Goal: Information Seeking & Learning: Find specific fact

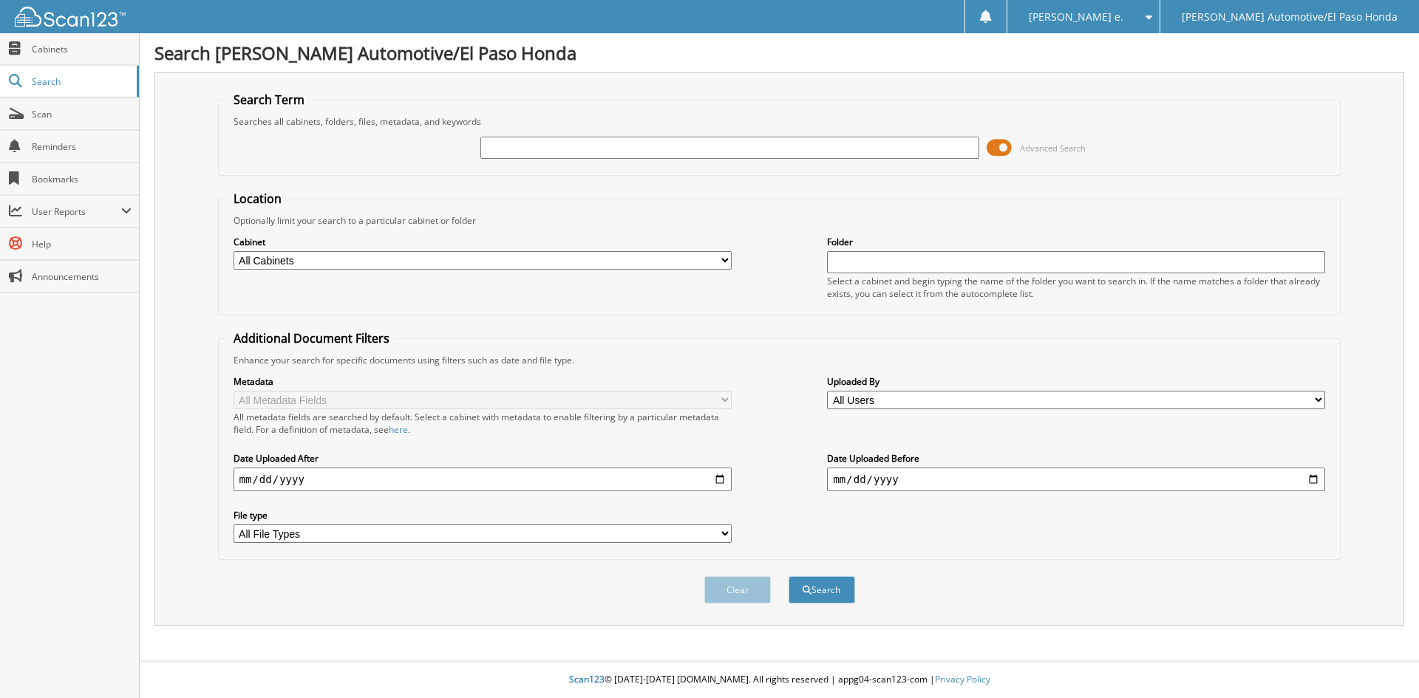
click at [517, 142] on input "text" at bounding box center [729, 148] width 498 height 22
type input "52100A"
click at [820, 590] on button "Search" at bounding box center [822, 589] width 67 height 27
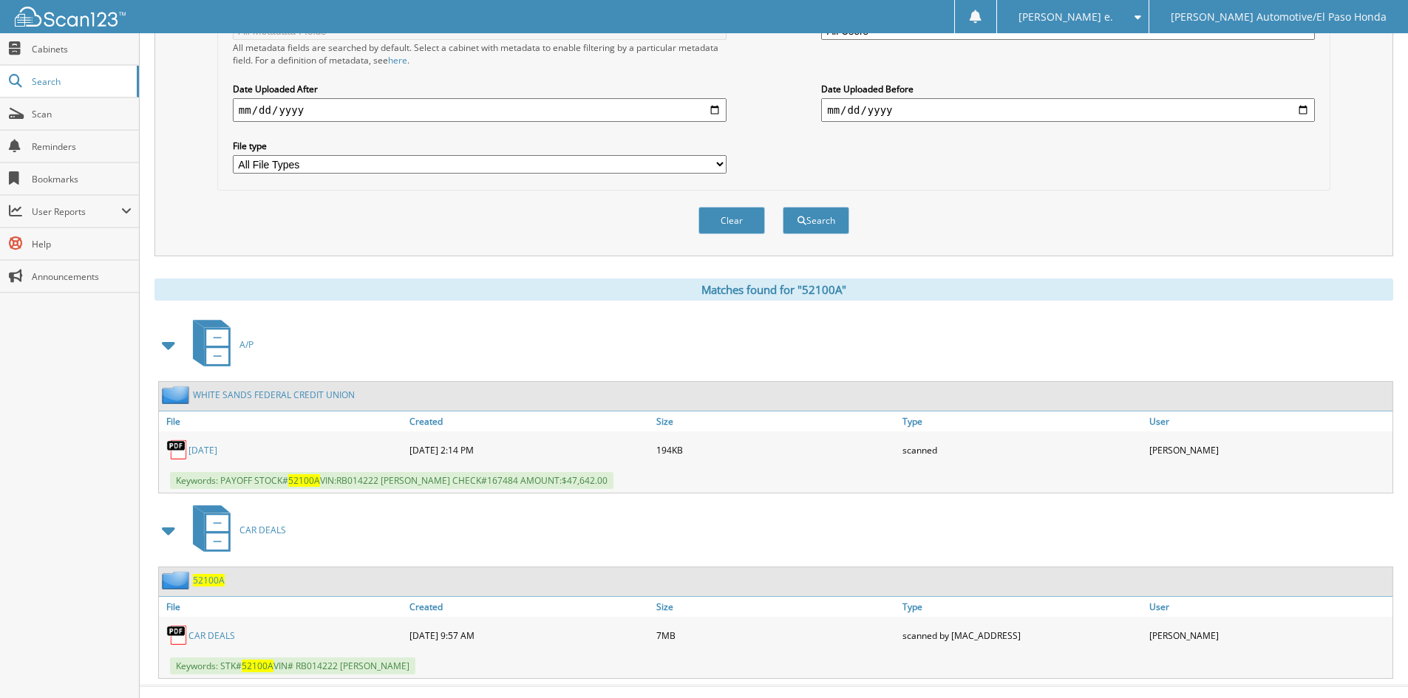
scroll to position [395, 0]
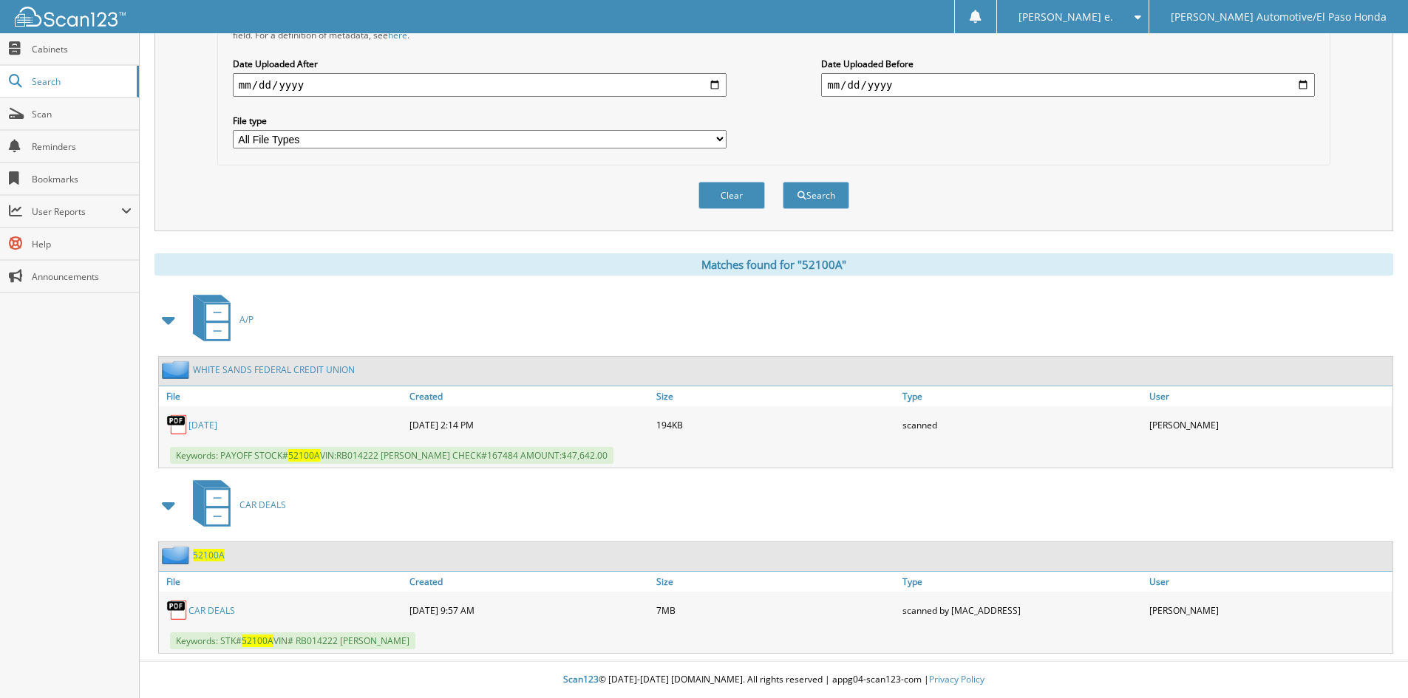
click at [212, 557] on span "52100A" at bounding box center [209, 555] width 32 height 13
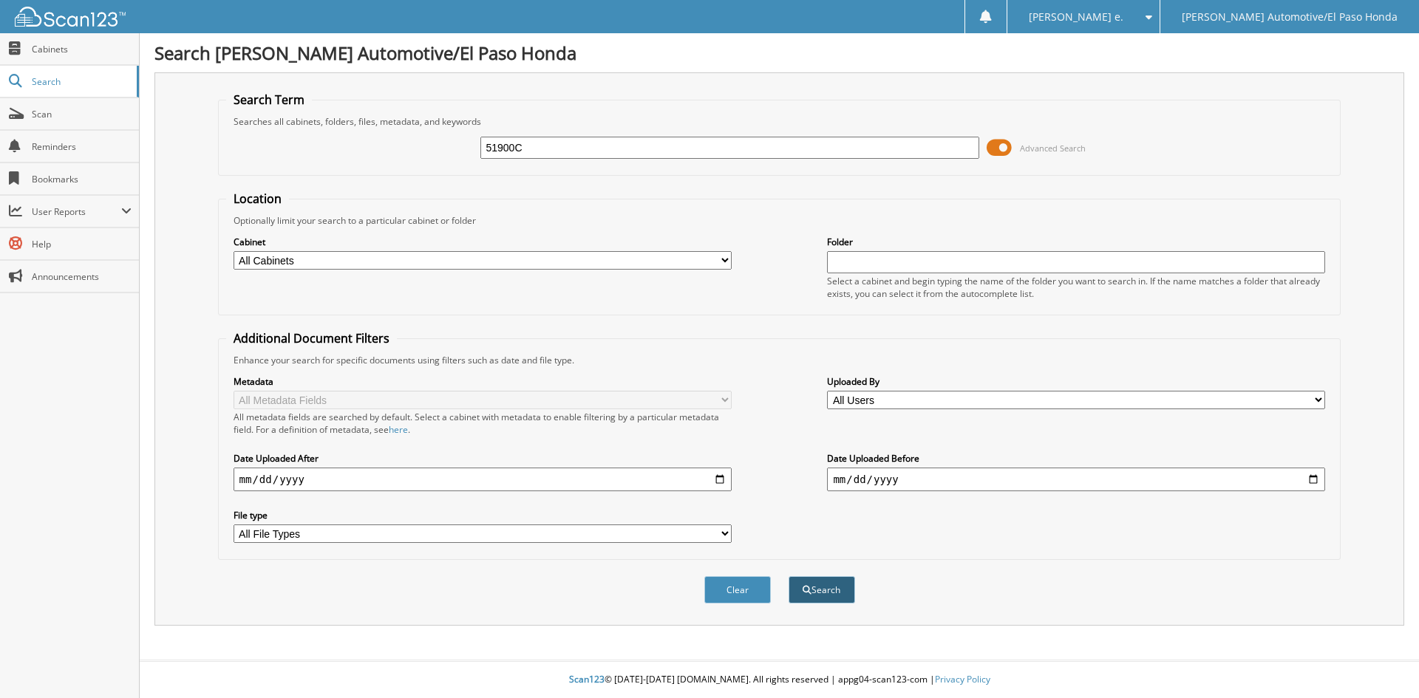
type input "51900C"
click at [825, 587] on button "Search" at bounding box center [822, 589] width 67 height 27
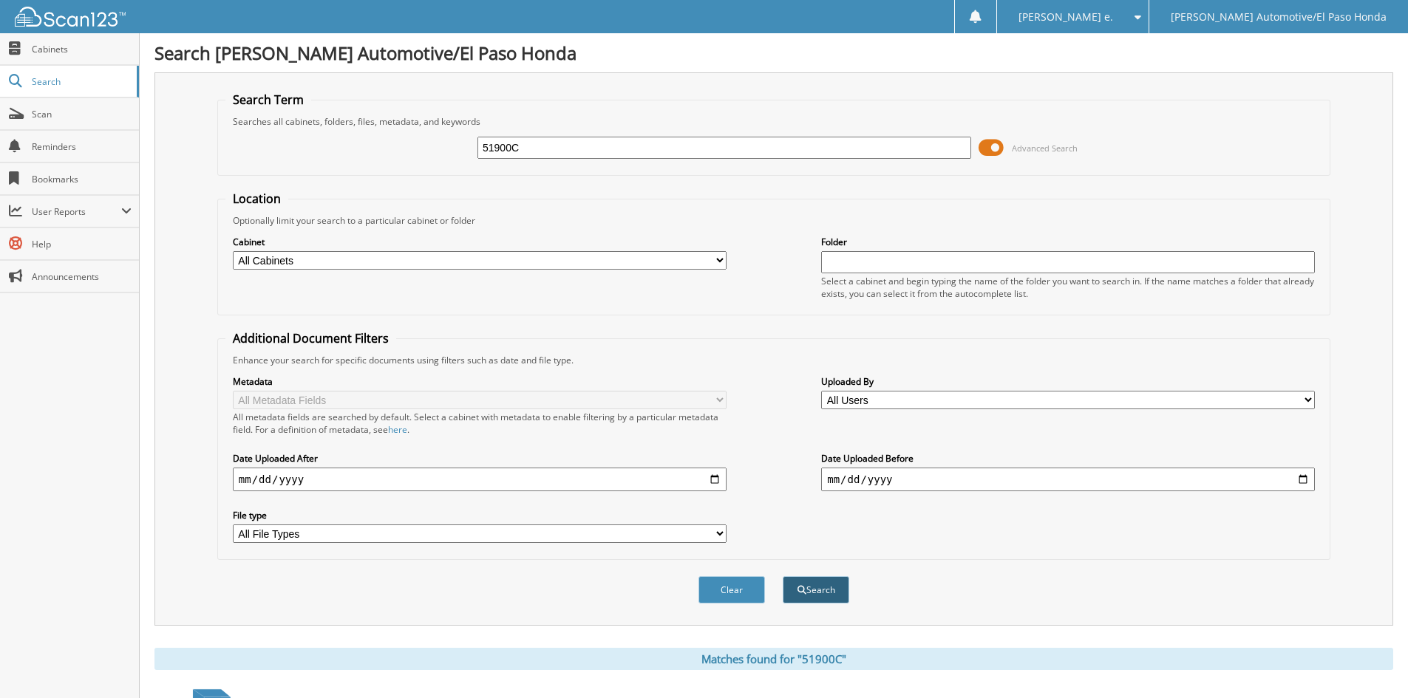
click at [820, 596] on button "Search" at bounding box center [816, 589] width 67 height 27
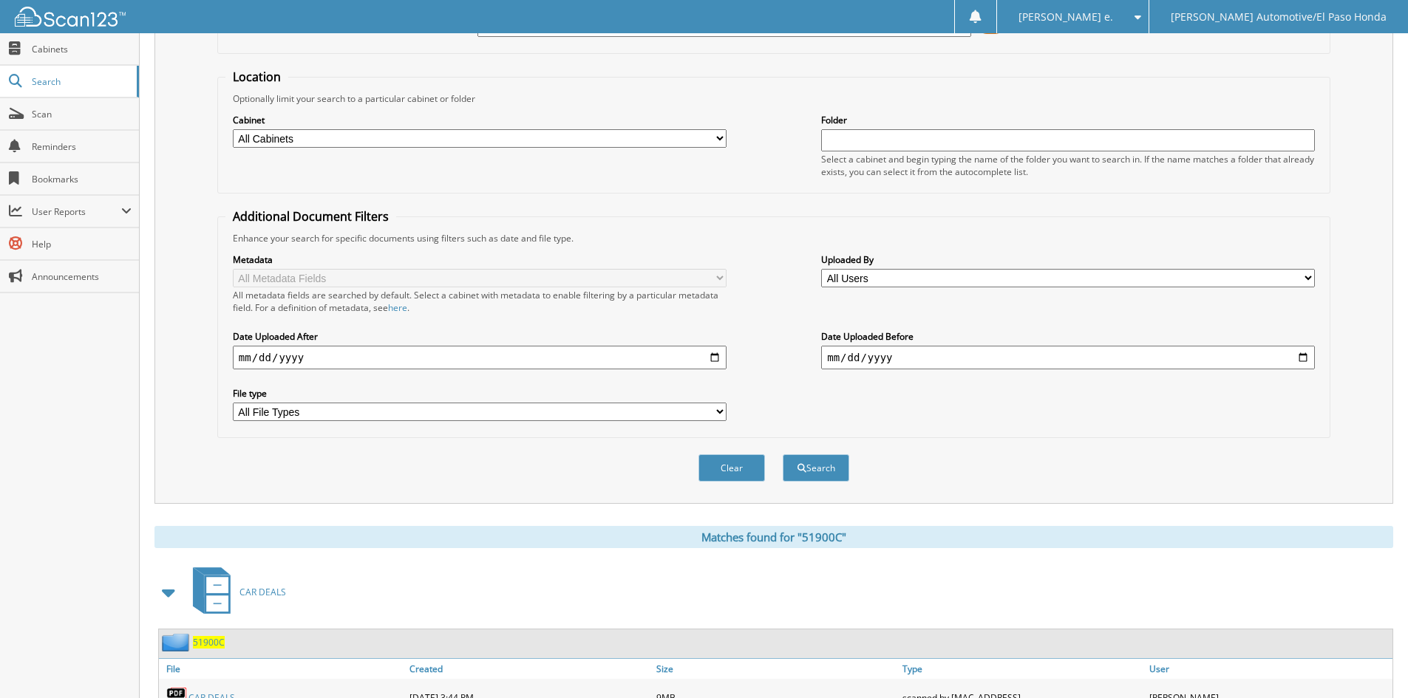
scroll to position [210, 0]
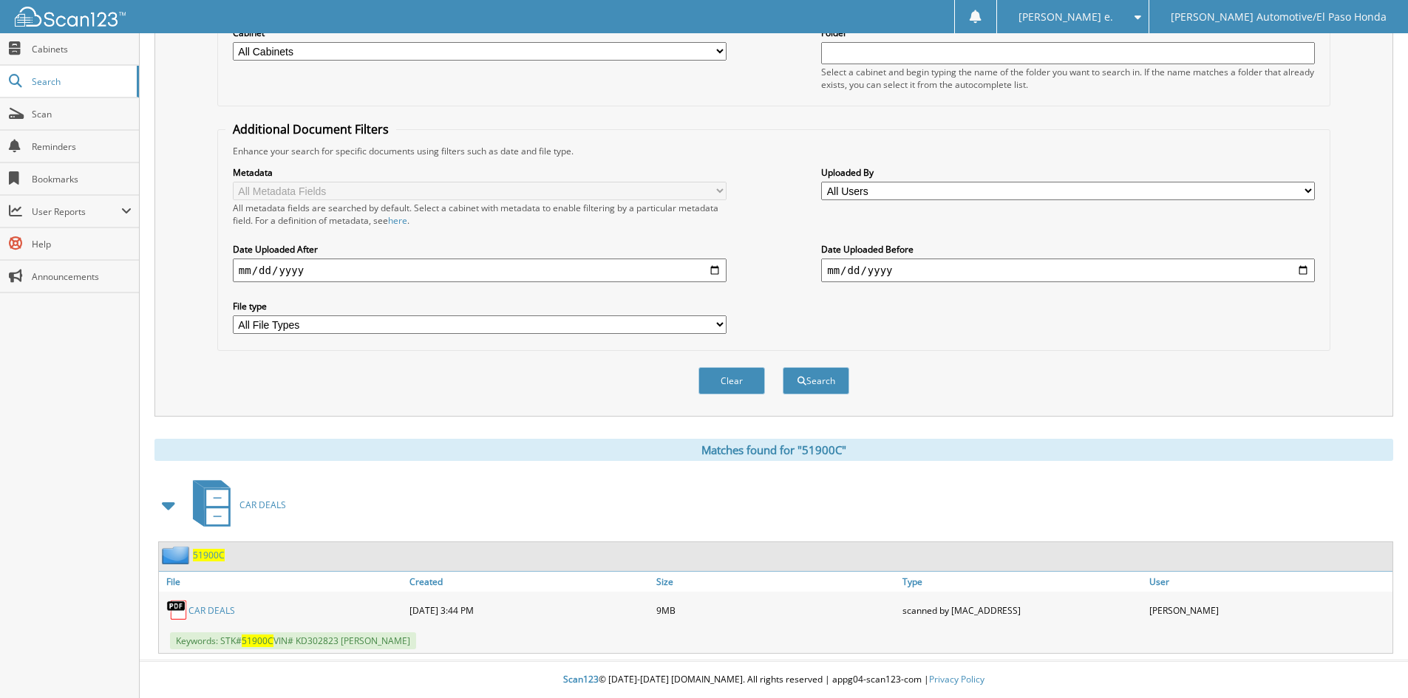
click at [202, 553] on span "51900C" at bounding box center [209, 555] width 32 height 13
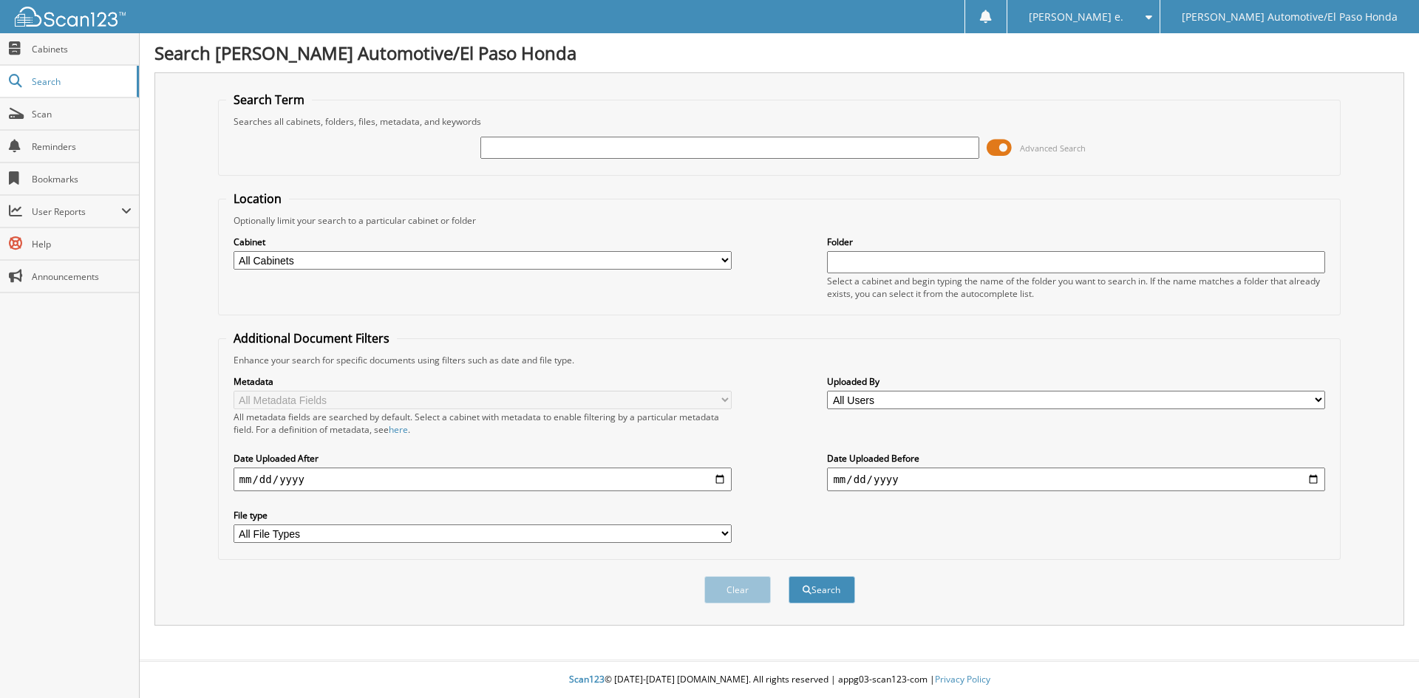
click at [521, 154] on input "text" at bounding box center [729, 148] width 498 height 22
type input "52280"
click at [837, 593] on button "Search" at bounding box center [822, 589] width 67 height 27
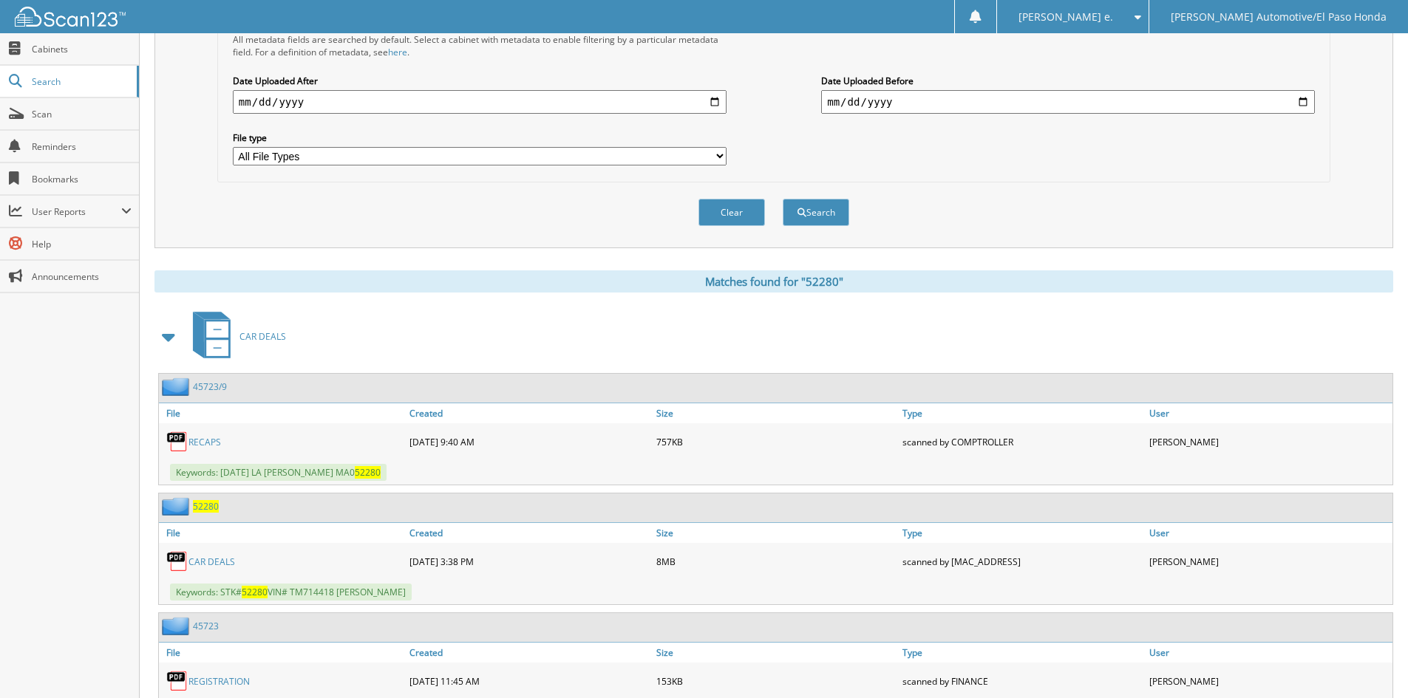
scroll to position [517, 0]
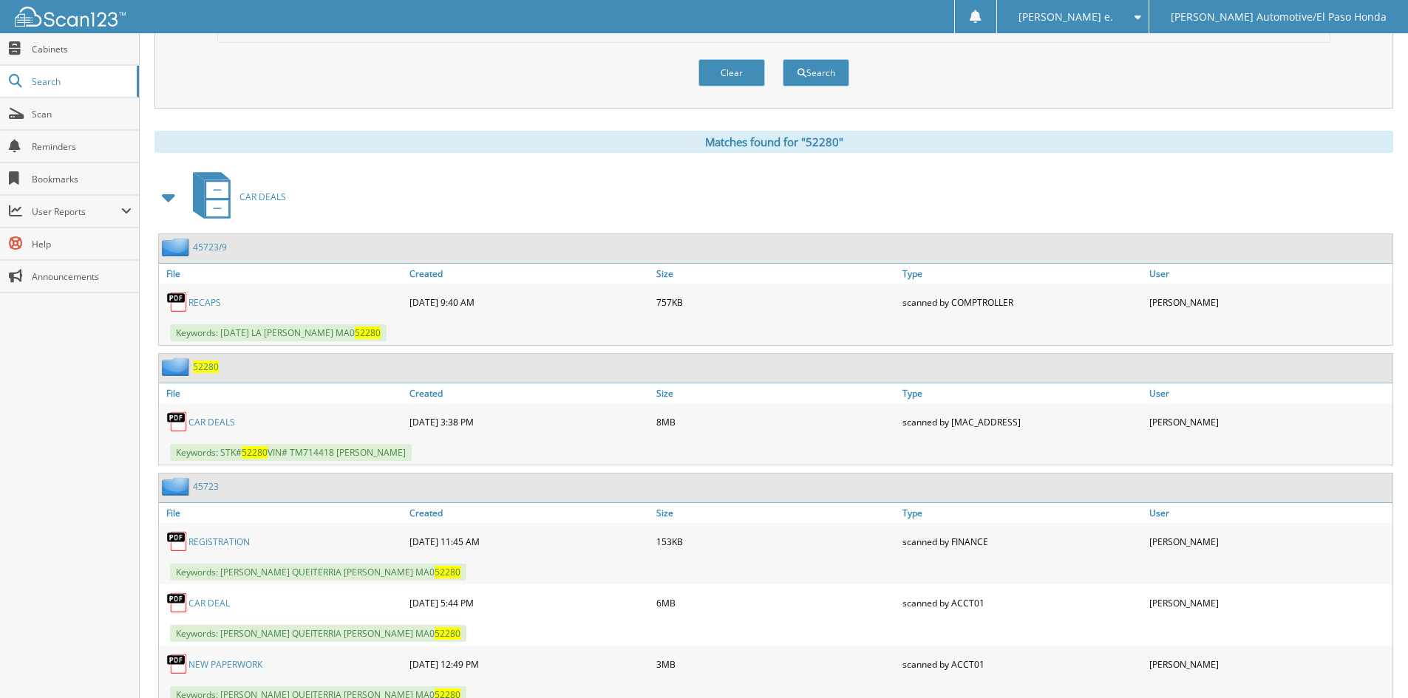
click at [202, 367] on span "52280" at bounding box center [206, 367] width 26 height 13
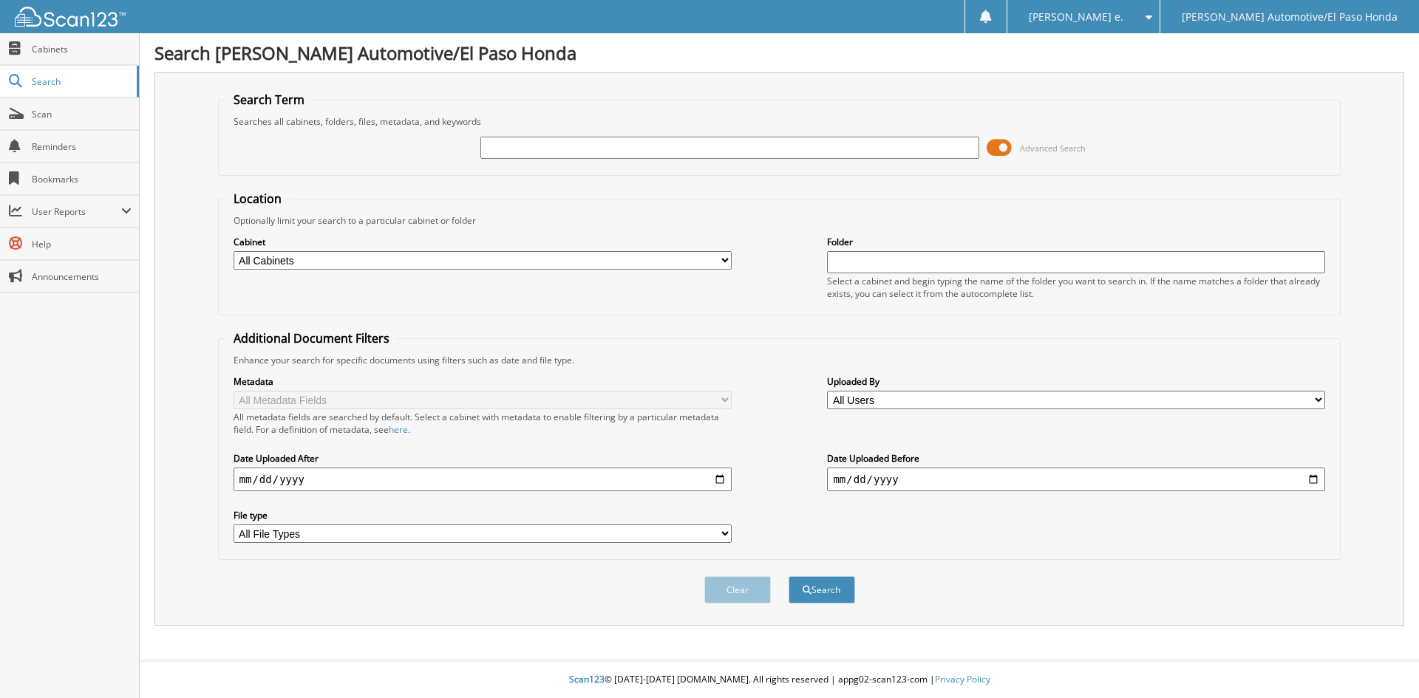
click at [529, 152] on input "text" at bounding box center [729, 148] width 498 height 22
type input "52116A"
click at [826, 585] on button "Search" at bounding box center [822, 589] width 67 height 27
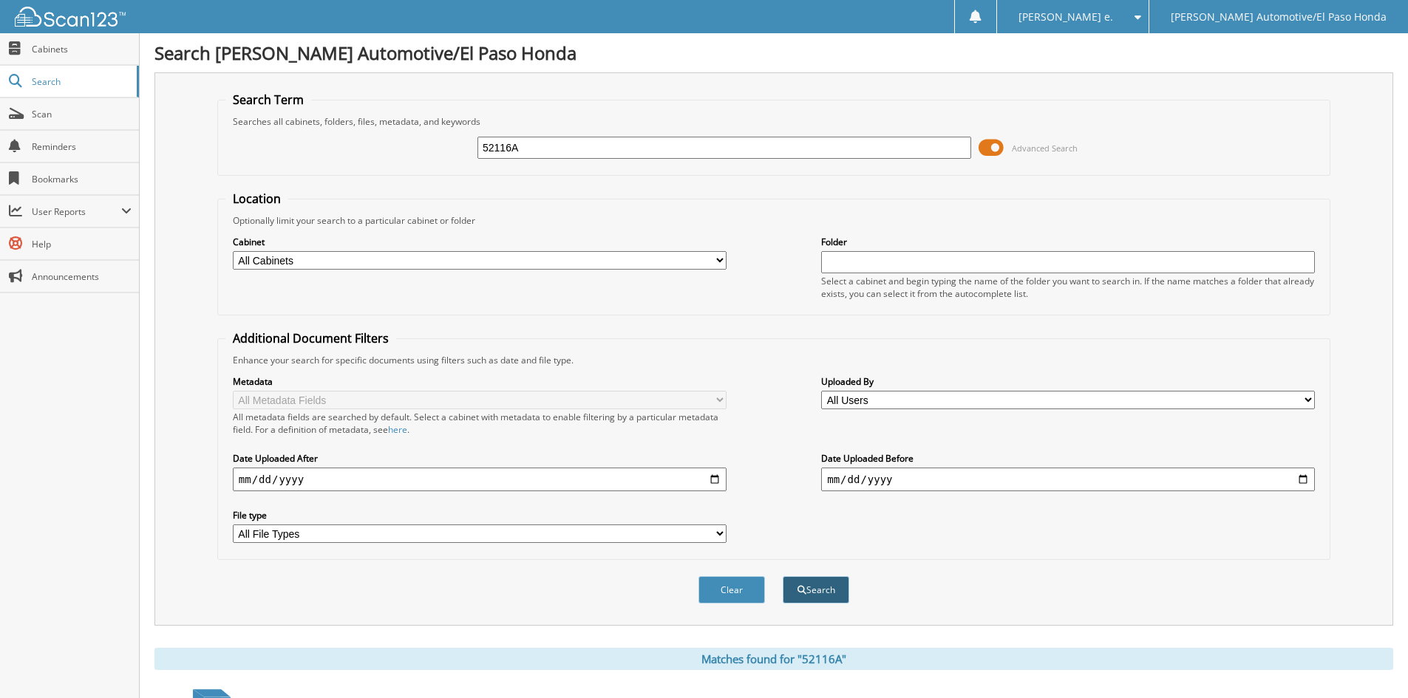
click at [828, 596] on button "Search" at bounding box center [816, 589] width 67 height 27
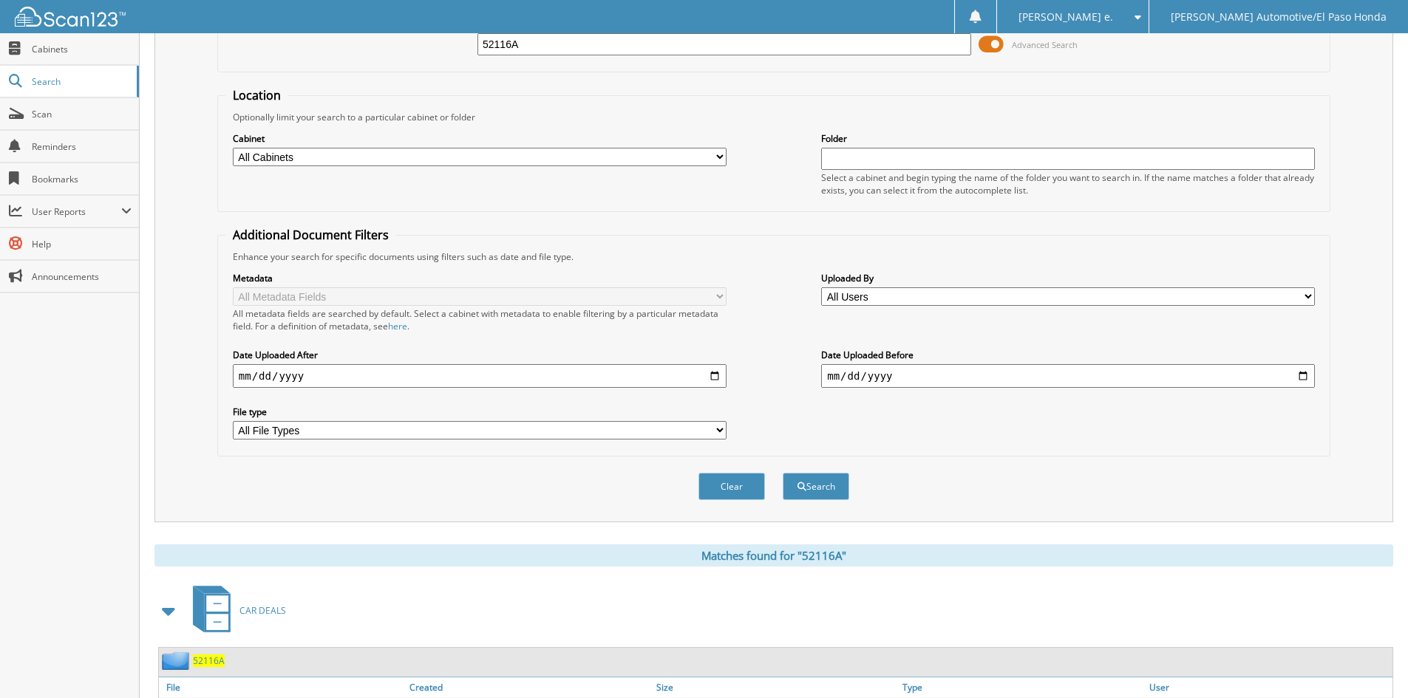
scroll to position [210, 0]
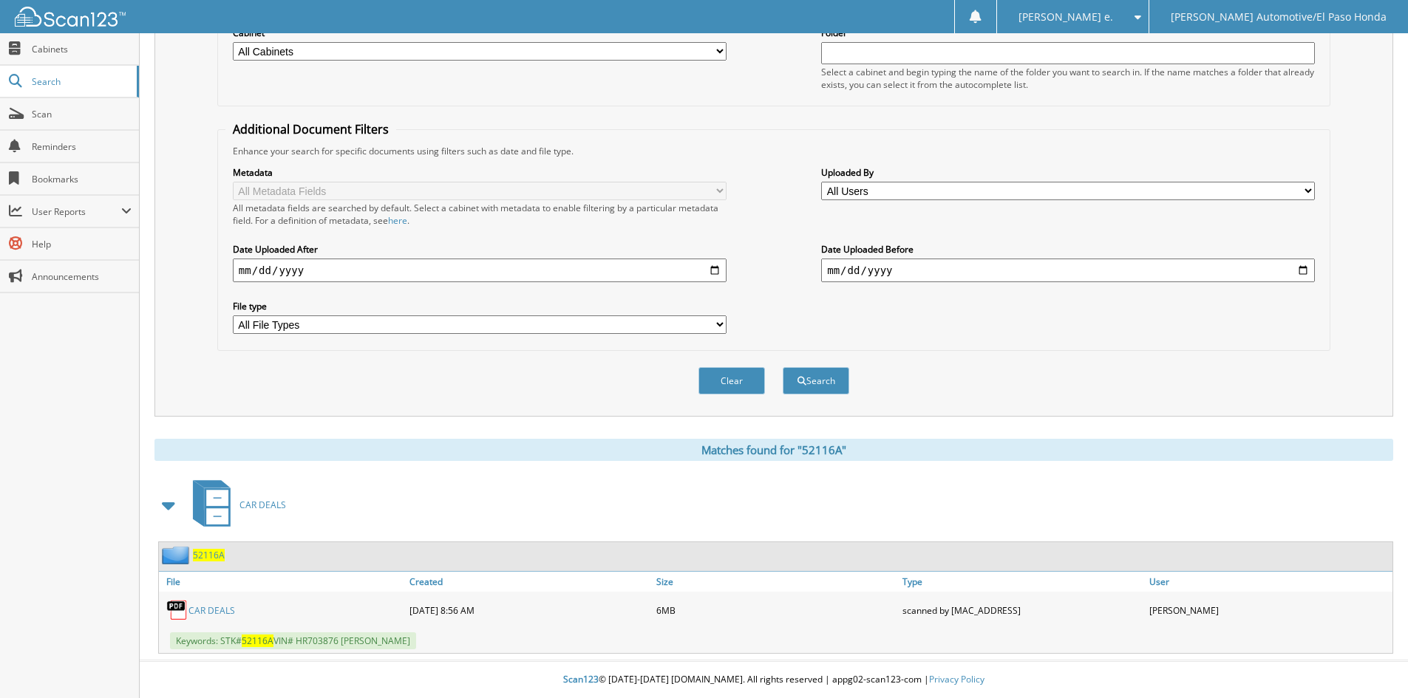
click at [208, 556] on span "52116A" at bounding box center [209, 555] width 32 height 13
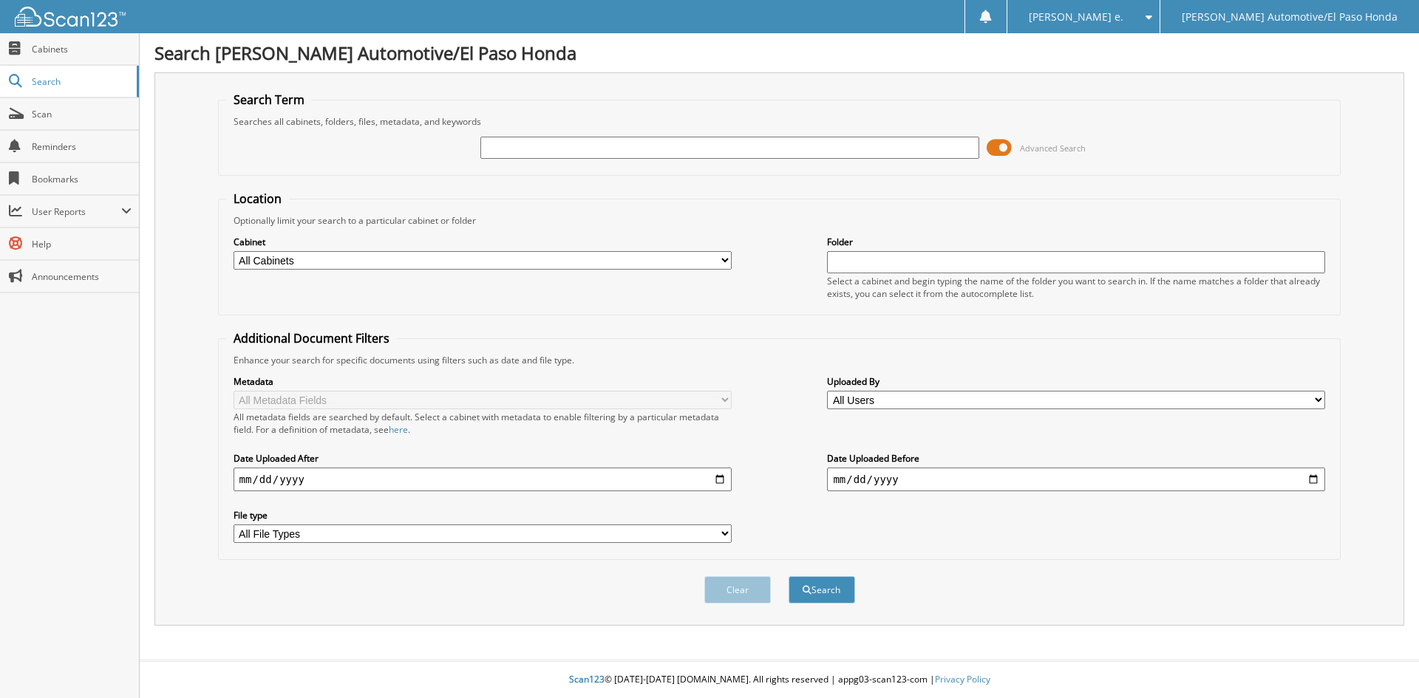
click at [512, 144] on input "text" at bounding box center [729, 148] width 498 height 22
type input "52214"
click at [836, 585] on button "Search" at bounding box center [822, 589] width 67 height 27
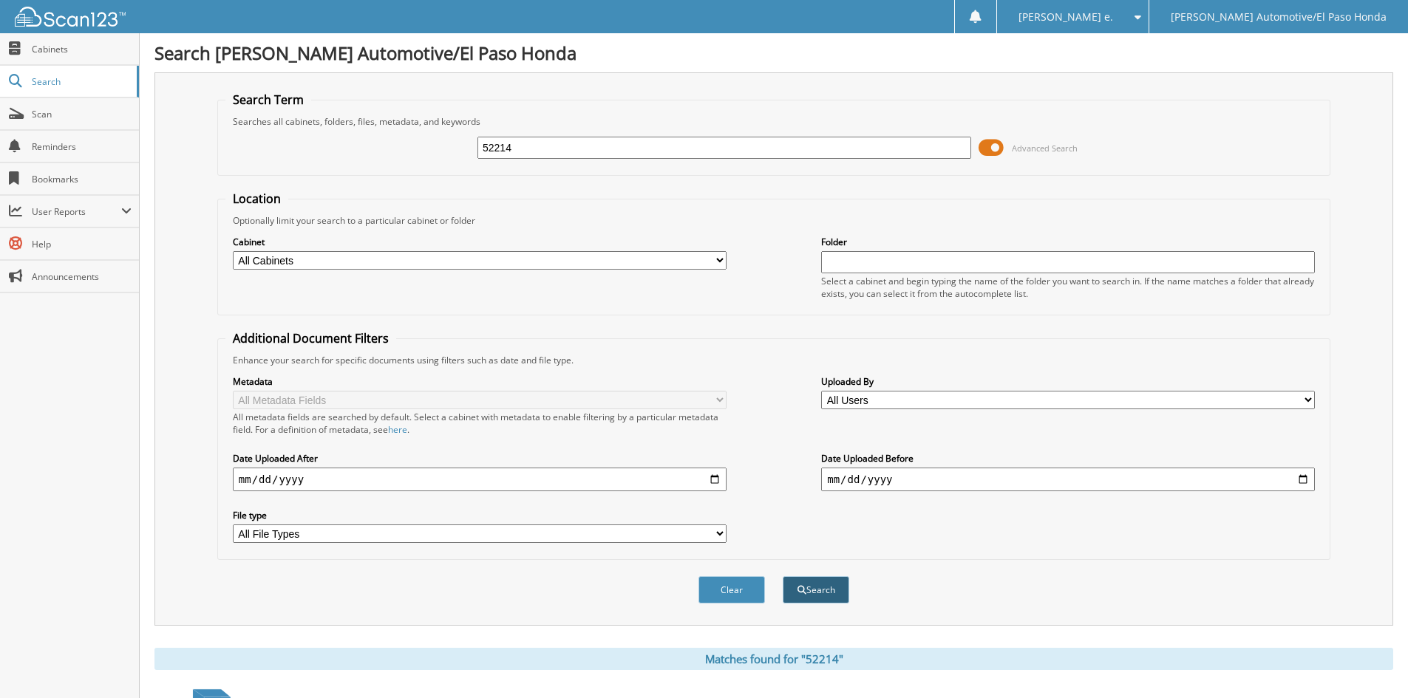
click at [824, 593] on button "Search" at bounding box center [816, 589] width 67 height 27
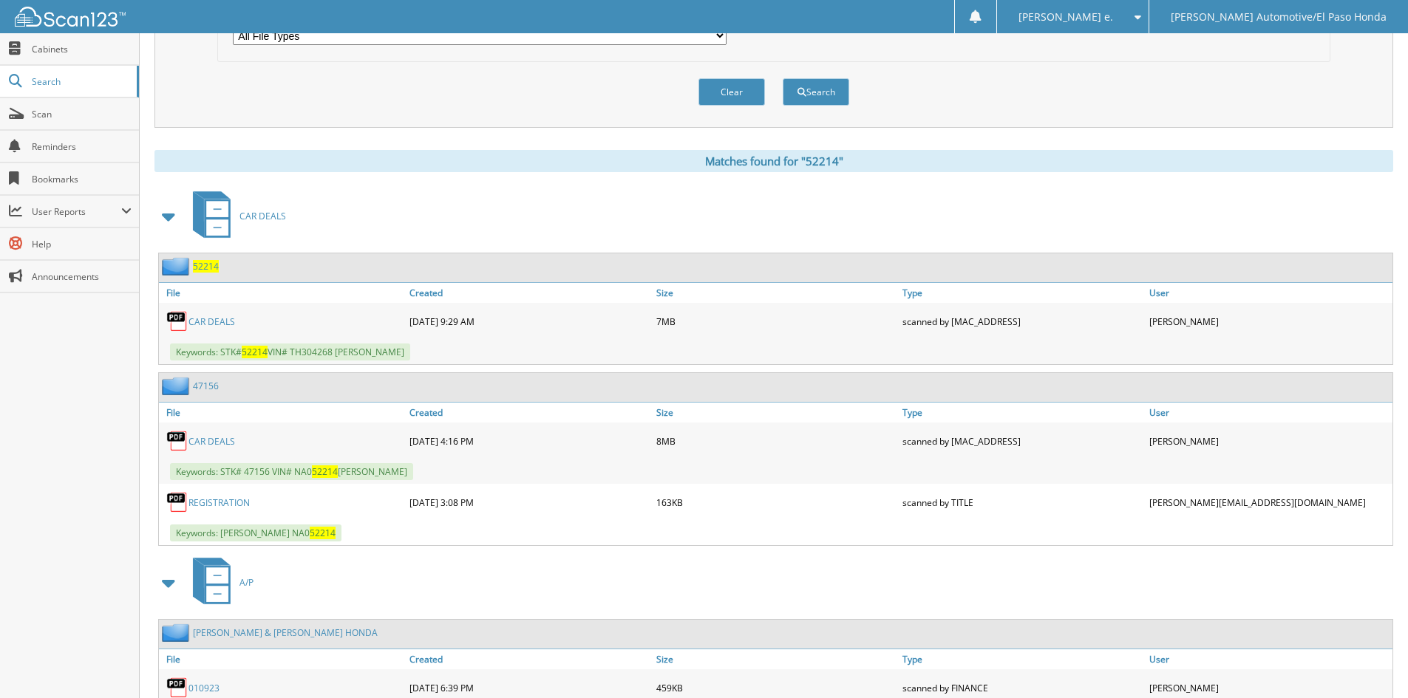
scroll to position [576, 0]
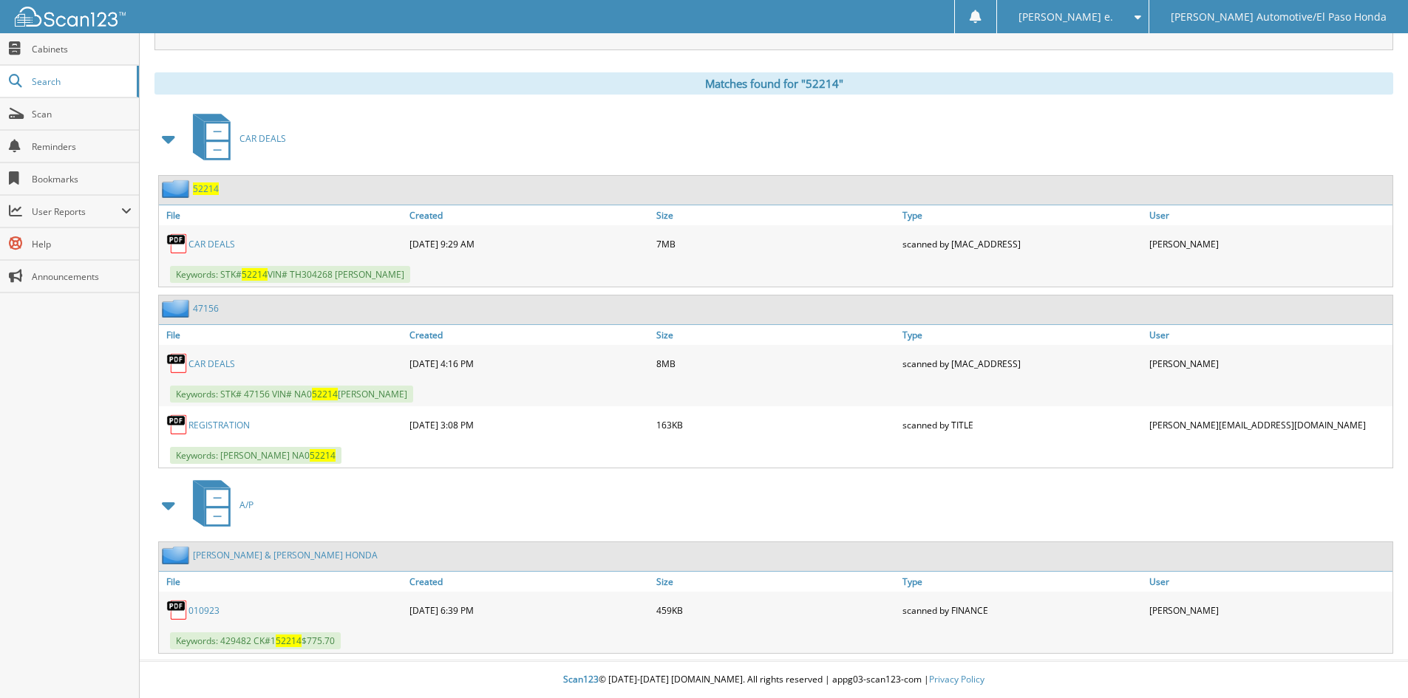
click at [200, 188] on span "52214" at bounding box center [206, 189] width 26 height 13
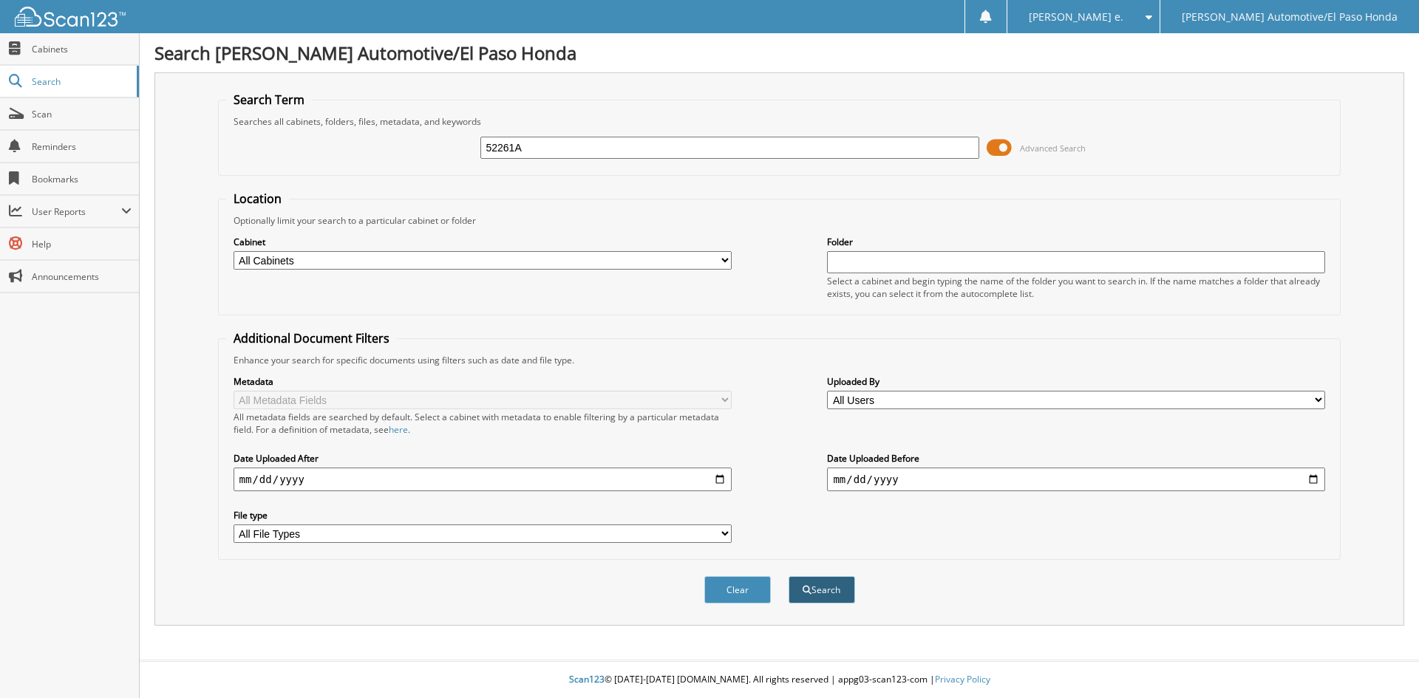
type input "52261A"
click at [830, 585] on button "Search" at bounding box center [822, 589] width 67 height 27
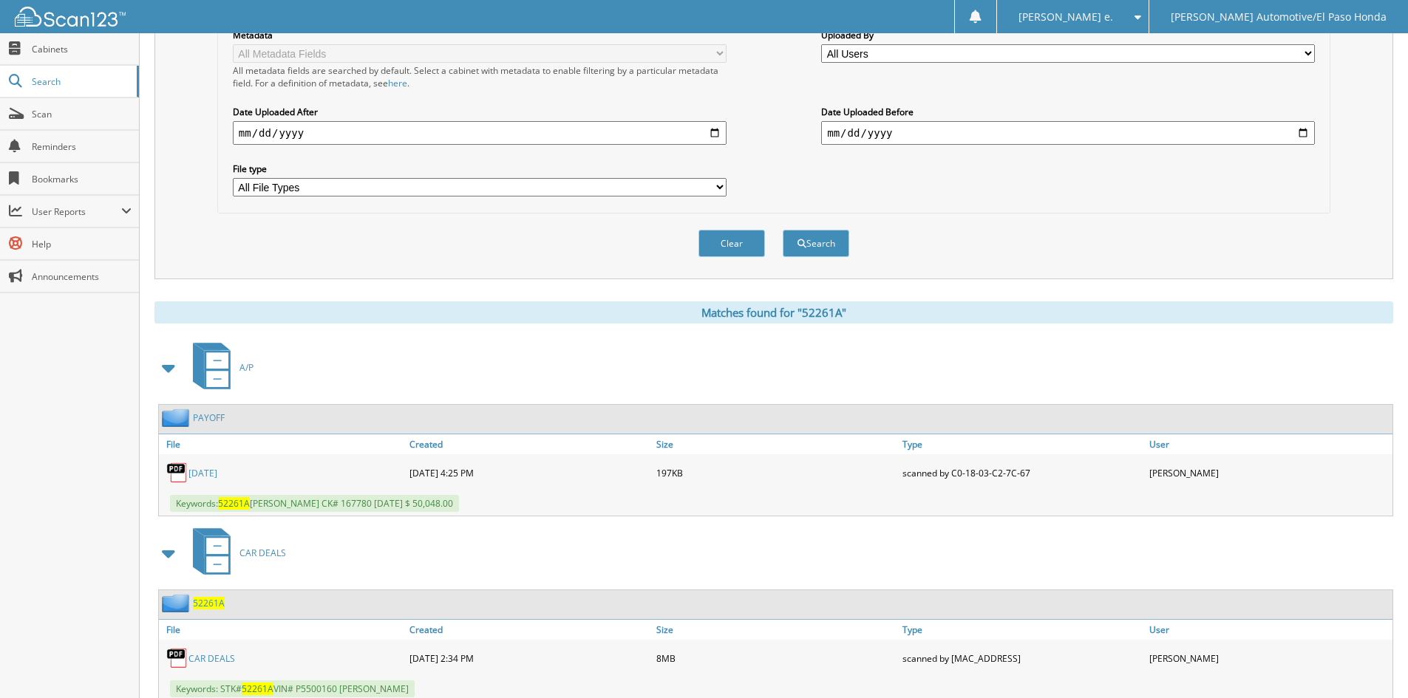
scroll to position [395, 0]
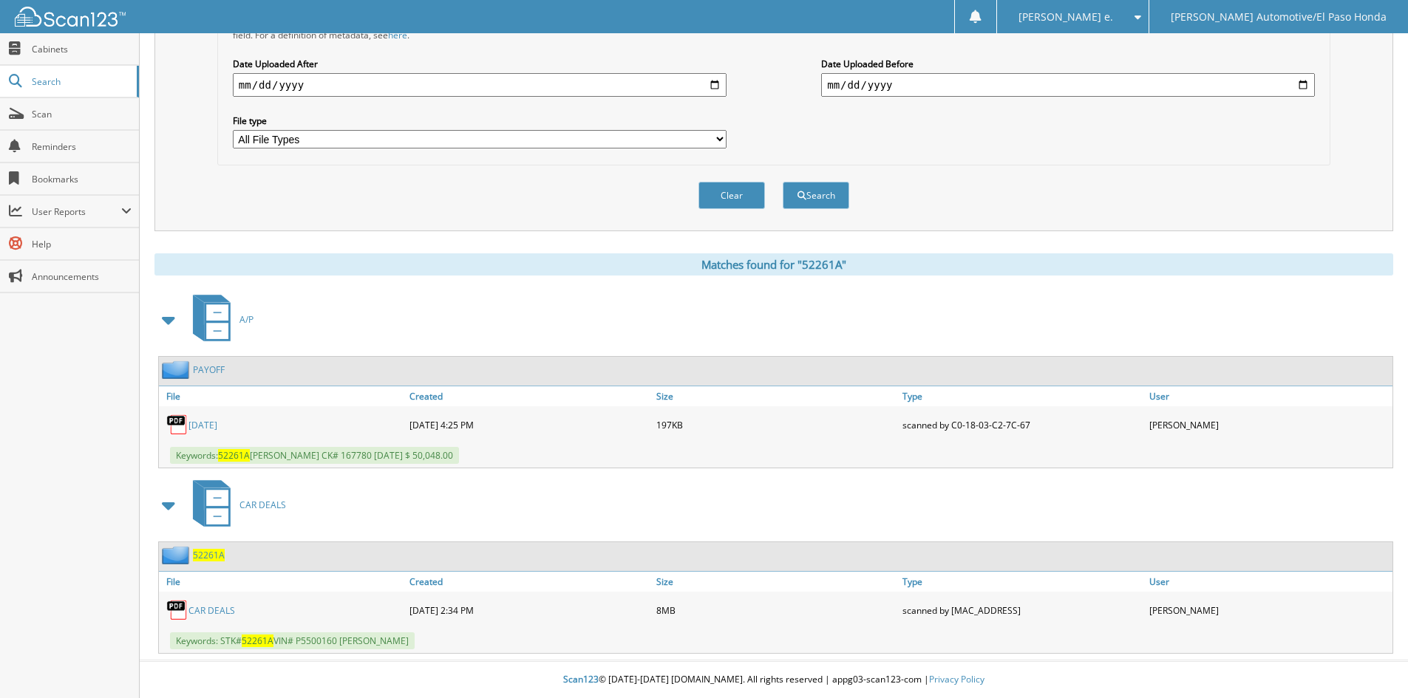
click at [208, 557] on span "52261A" at bounding box center [209, 555] width 32 height 13
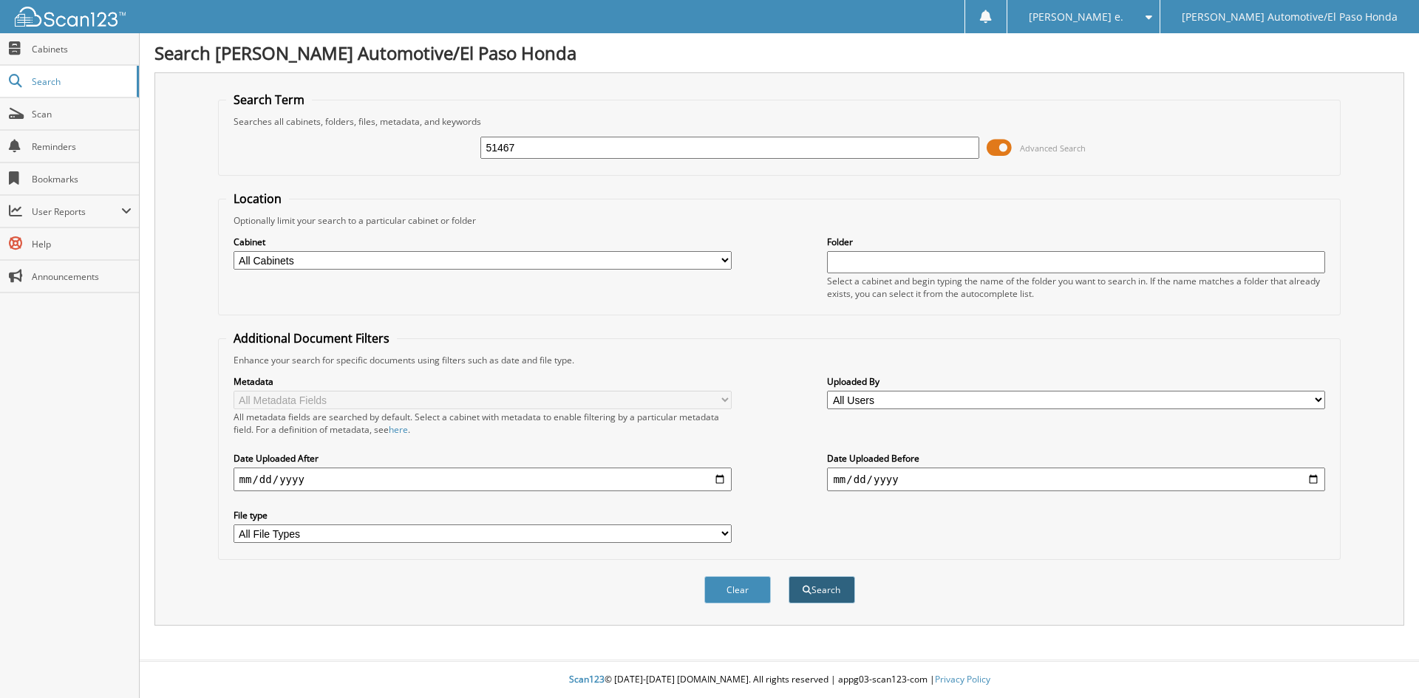
type input "51467"
click at [828, 591] on button "Search" at bounding box center [822, 589] width 67 height 27
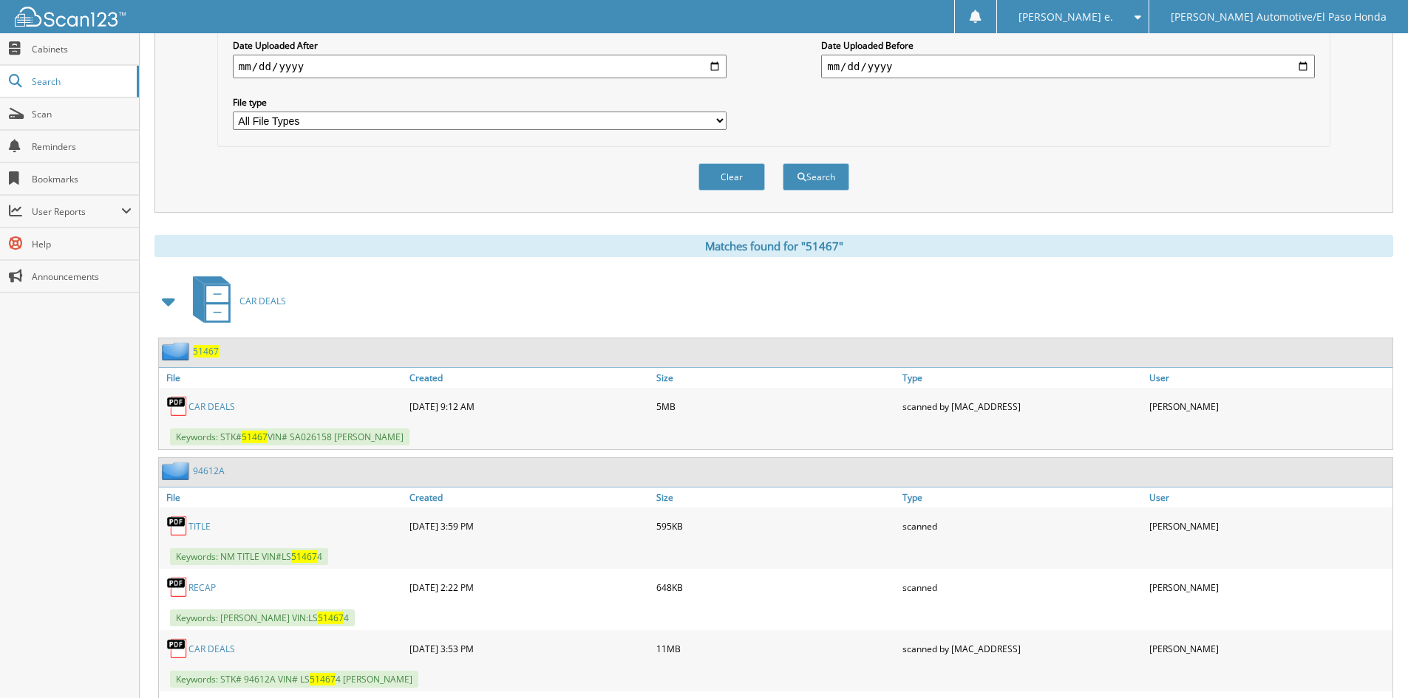
scroll to position [517, 0]
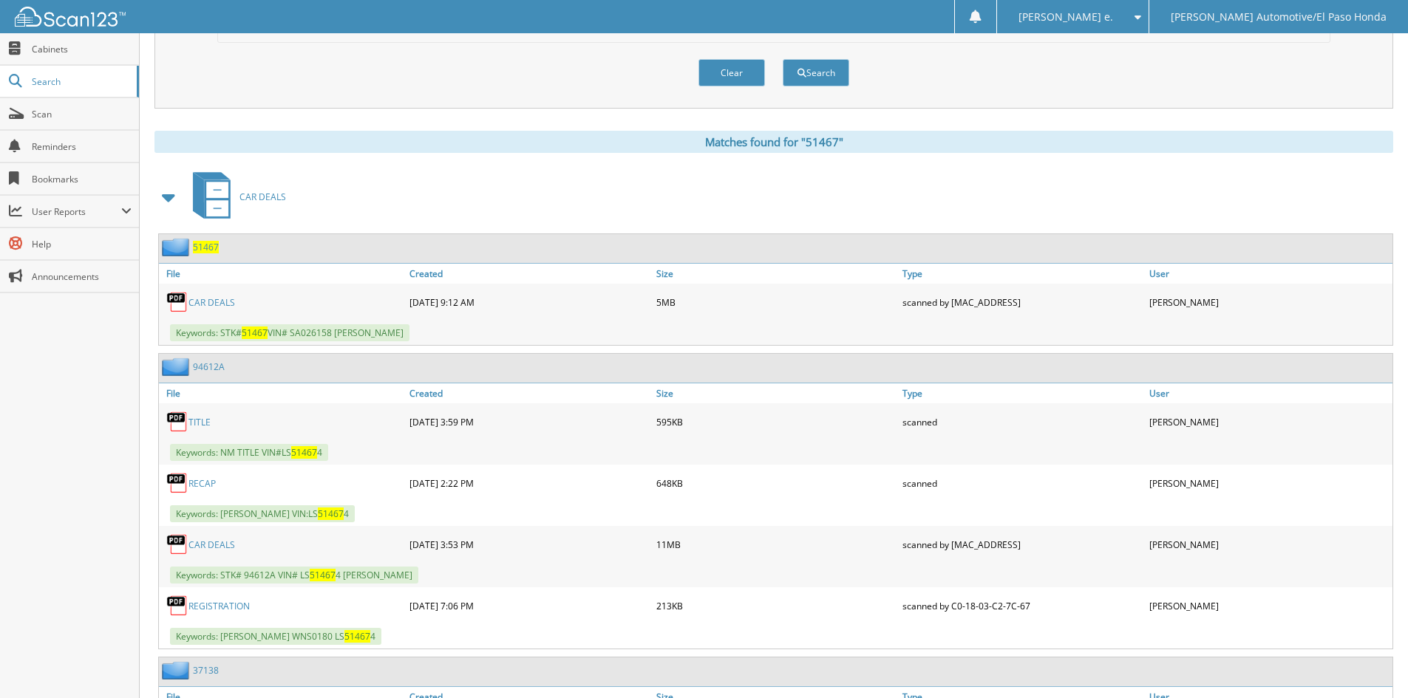
click at [203, 248] on span "51467" at bounding box center [206, 247] width 26 height 13
